Goal: Transaction & Acquisition: Purchase product/service

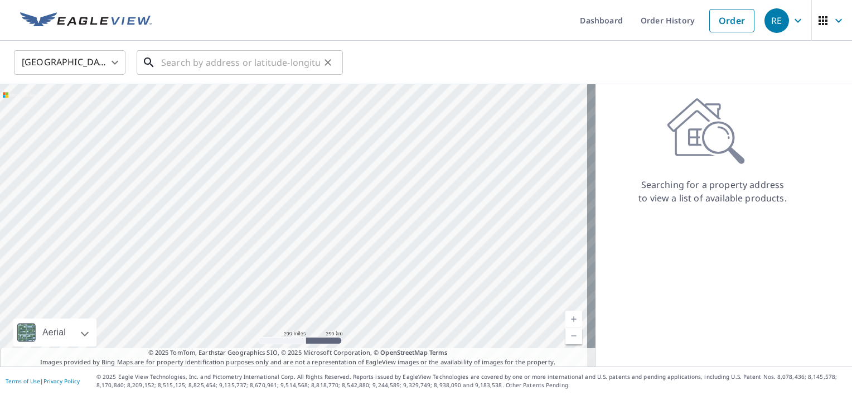
click at [175, 65] on input "text" at bounding box center [240, 62] width 159 height 31
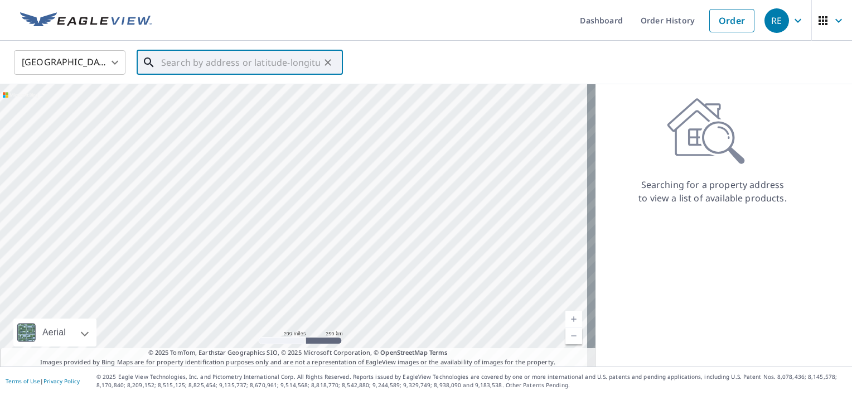
paste input "[STREET_ADDRESS]"
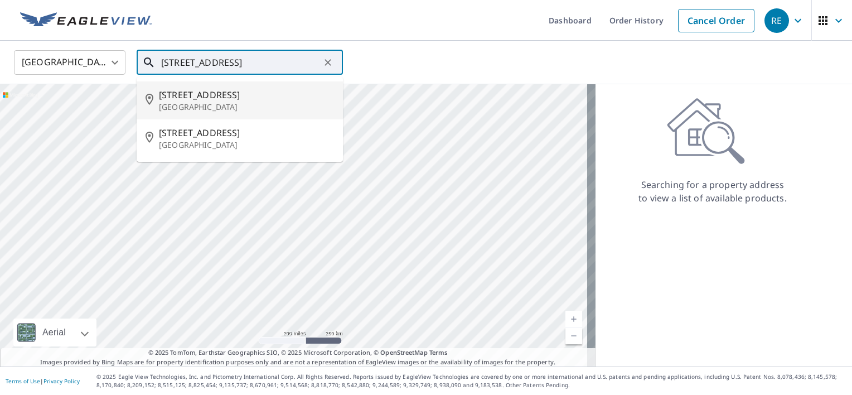
click at [279, 99] on span "[STREET_ADDRESS]" at bounding box center [246, 94] width 175 height 13
type input "[STREET_ADDRESS]"
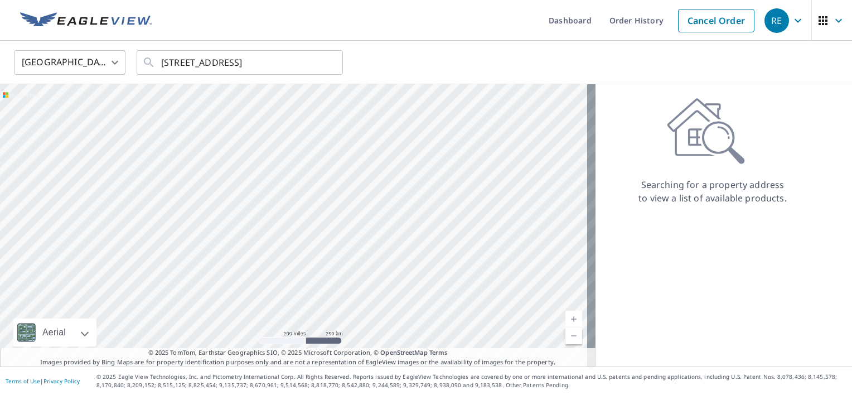
scroll to position [0, 0]
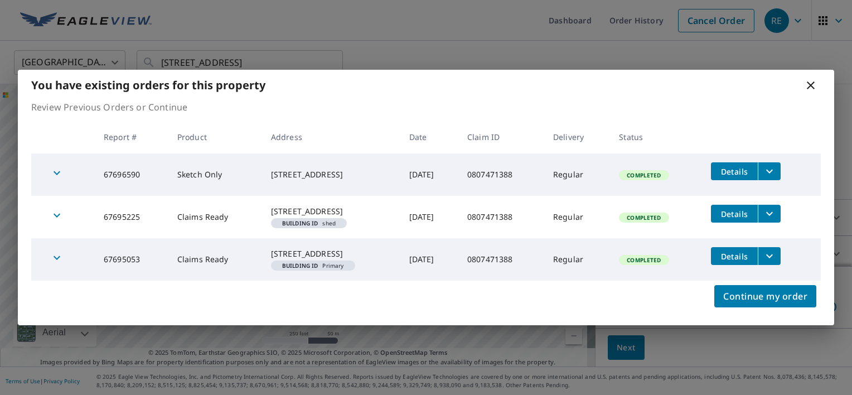
click at [815, 79] on icon at bounding box center [810, 85] width 13 height 13
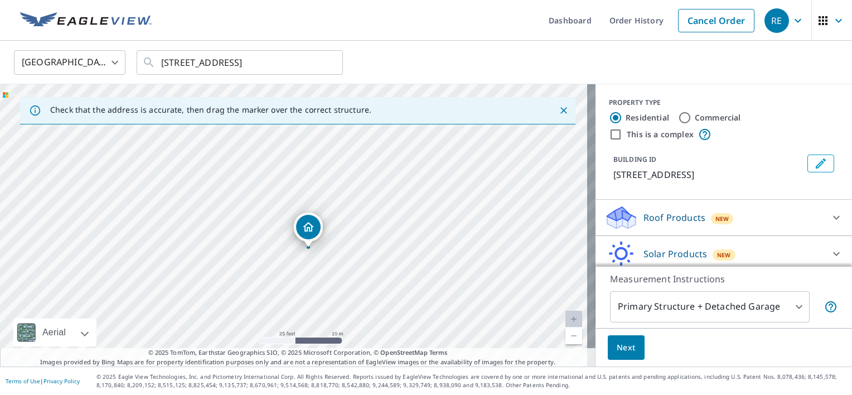
drag, startPoint x: 331, startPoint y: 143, endPoint x: 332, endPoint y: 190, distance: 46.9
click at [332, 190] on div "[STREET_ADDRESS]" at bounding box center [297, 225] width 595 height 282
click at [317, 163] on div "[STREET_ADDRESS]" at bounding box center [297, 225] width 595 height 282
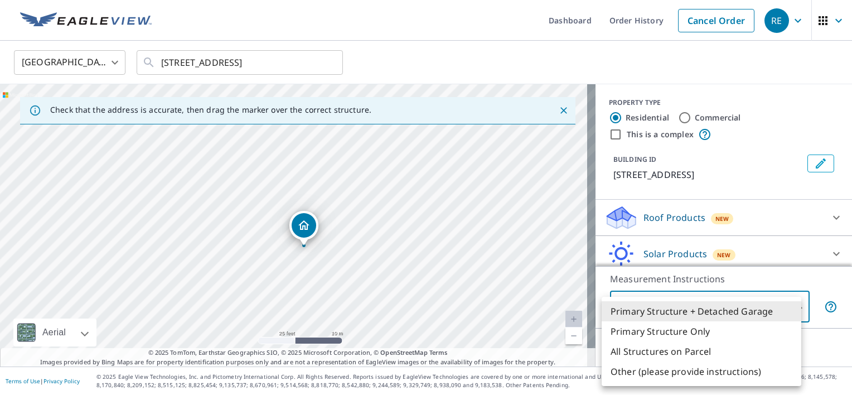
click at [629, 312] on body "RE RE Dashboard Order History Cancel Order RE [GEOGRAPHIC_DATA] [GEOGRAPHIC_DAT…" at bounding box center [426, 197] width 852 height 395
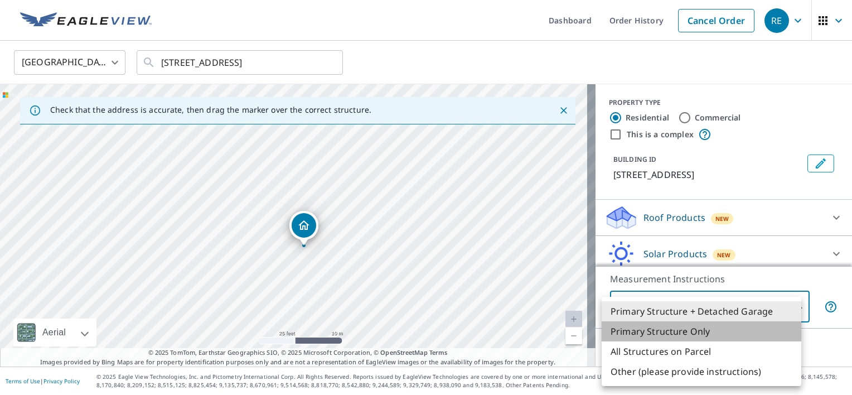
click at [629, 330] on li "Primary Structure Only" at bounding box center [702, 331] width 200 height 20
type input "2"
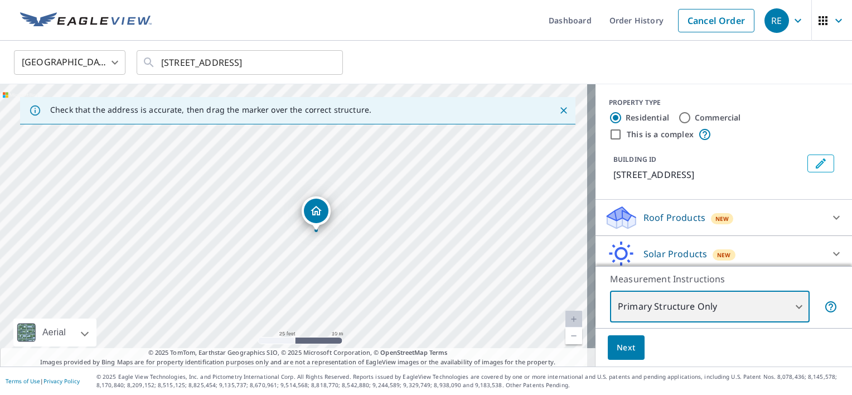
drag, startPoint x: 352, startPoint y: 204, endPoint x: 375, endPoint y: 212, distance: 23.8
click at [375, 212] on div "[STREET_ADDRESS]" at bounding box center [297, 225] width 595 height 282
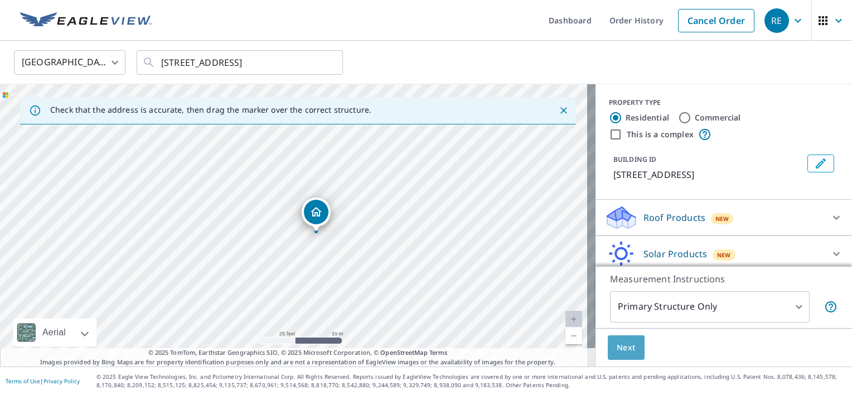
click at [617, 341] on span "Next" at bounding box center [626, 348] width 19 height 14
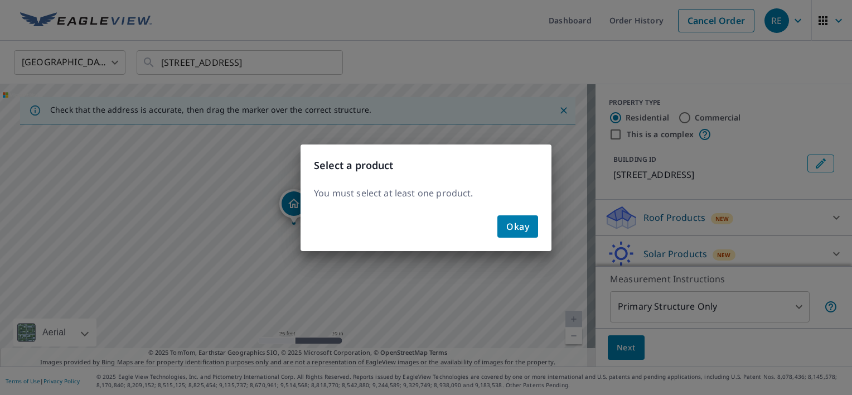
click at [523, 230] on span "Okay" at bounding box center [517, 227] width 23 height 16
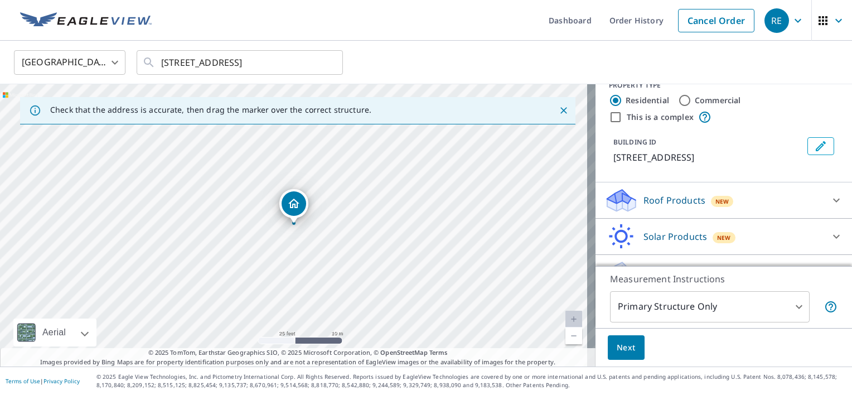
scroll to position [42, 0]
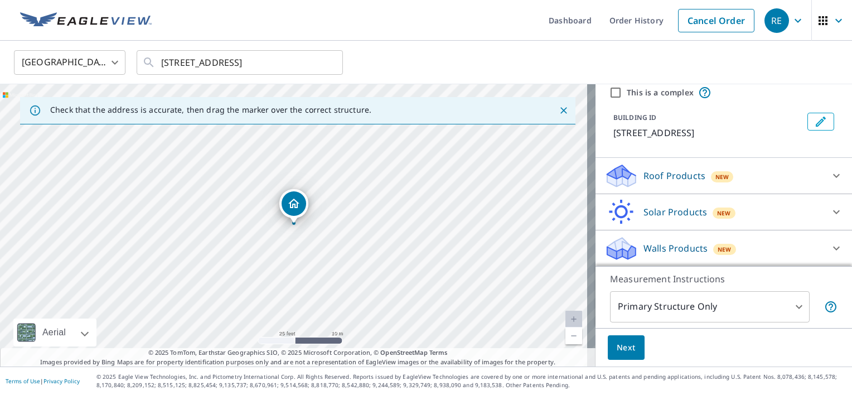
click at [808, 239] on div "Walls Products New" at bounding box center [723, 248] width 239 height 27
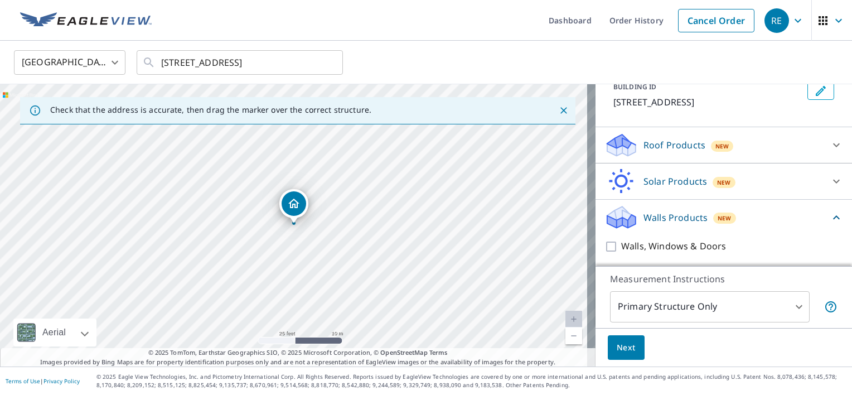
scroll to position [72, 0]
click at [830, 149] on icon at bounding box center [836, 145] width 13 height 13
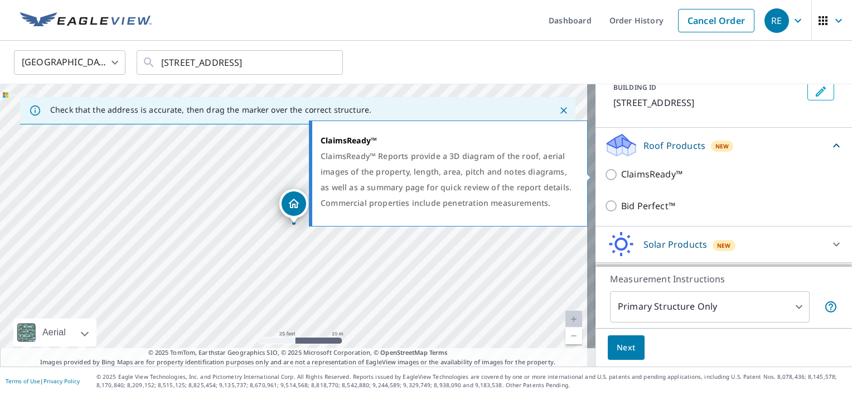
click at [607, 173] on input "ClaimsReady™" at bounding box center [612, 174] width 17 height 13
checkbox input "true"
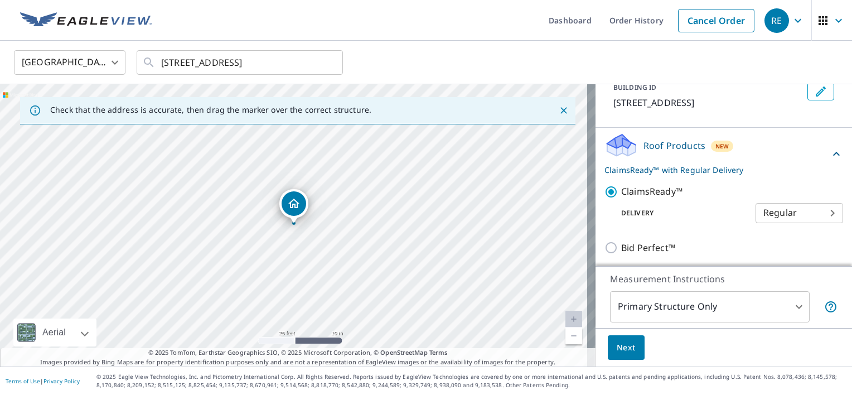
click at [767, 215] on body "RE RE Dashboard Order History Cancel Order RE [GEOGRAPHIC_DATA] [GEOGRAPHIC_DAT…" at bounding box center [426, 197] width 852 height 395
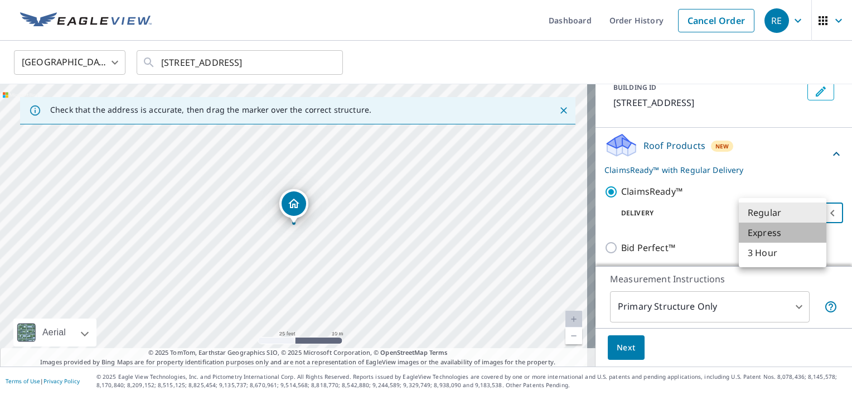
click at [763, 232] on li "Express" at bounding box center [783, 232] width 88 height 20
type input "4"
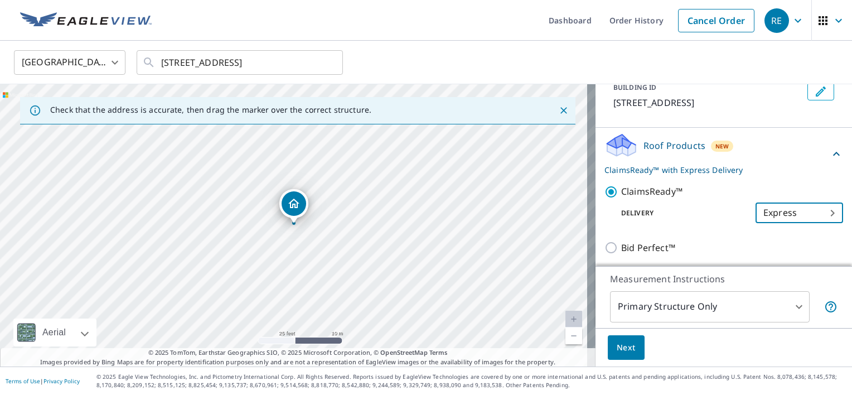
click at [625, 350] on span "Next" at bounding box center [626, 348] width 19 height 14
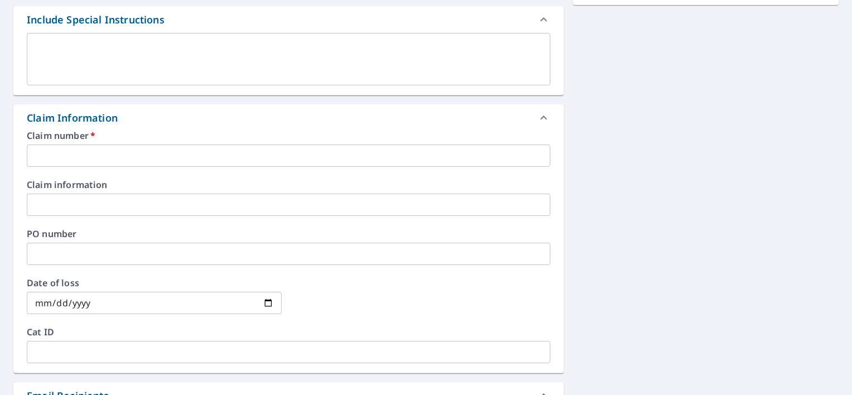
scroll to position [301, 0]
click at [141, 162] on input "text" at bounding box center [289, 155] width 524 height 22
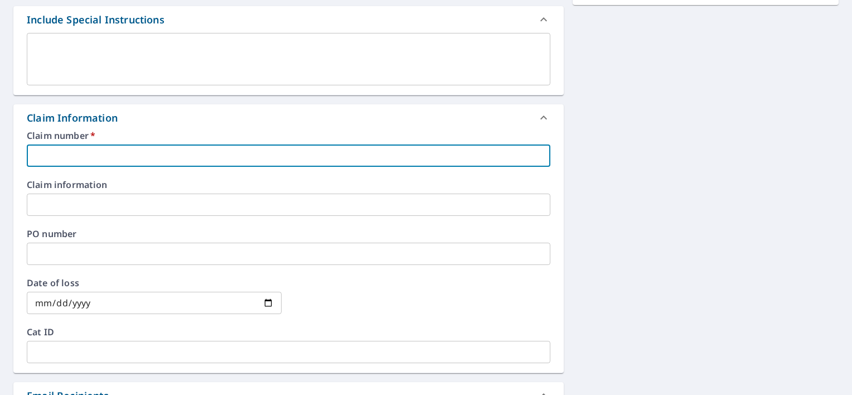
paste input "[STREET_ADDRESS]"
type input "[STREET_ADDRESS]"
drag, startPoint x: 238, startPoint y: 162, endPoint x: 0, endPoint y: 156, distance: 238.1
click at [0, 156] on html "RE RE Dashboard Order History Cancel Order RE Dashboard / Finalize Order Finali…" at bounding box center [426, 197] width 852 height 395
click at [150, 152] on input "text" at bounding box center [289, 155] width 524 height 22
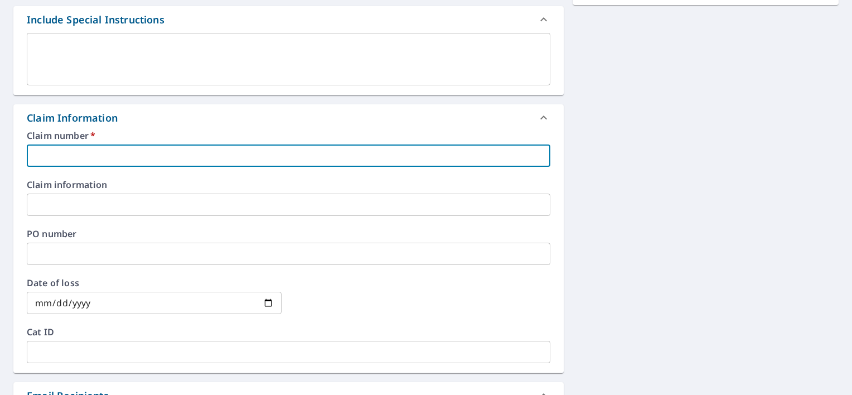
paste input "0807471388"
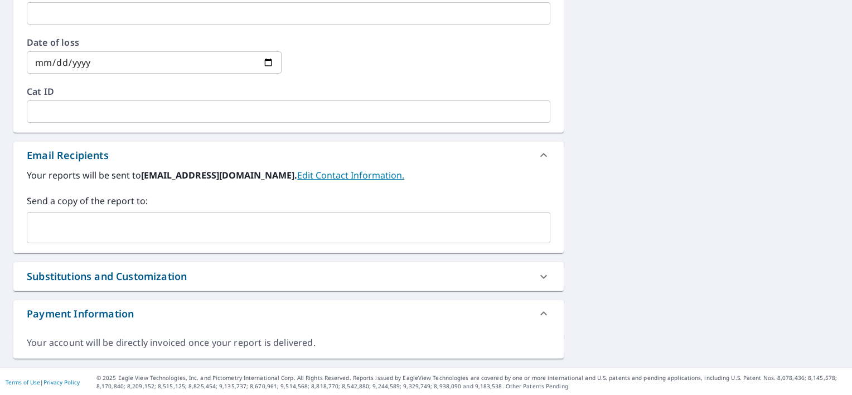
scroll to position [0, 0]
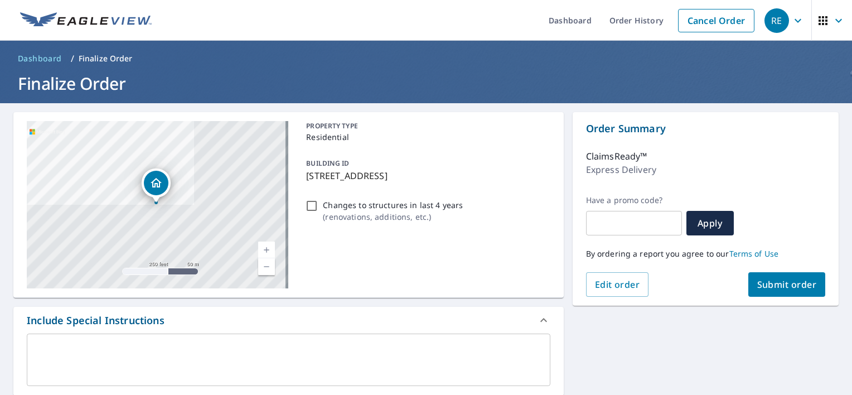
type input "0807471388"
click at [763, 283] on span "Submit order" at bounding box center [787, 284] width 60 height 12
